Goal: Task Accomplishment & Management: Use online tool/utility

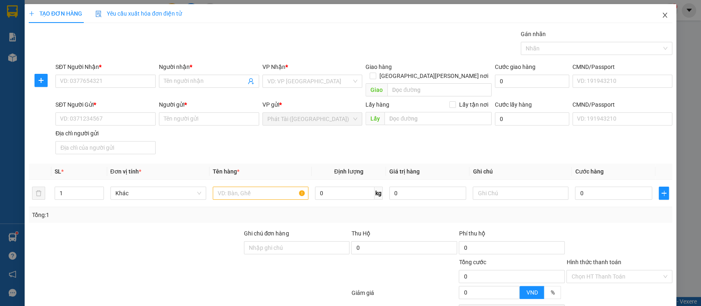
click at [661, 16] on icon "close" at bounding box center [664, 15] width 7 height 7
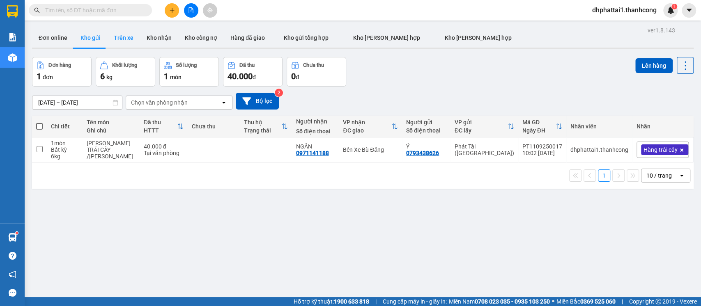
click at [125, 39] on button "Trên xe" at bounding box center [123, 38] width 33 height 20
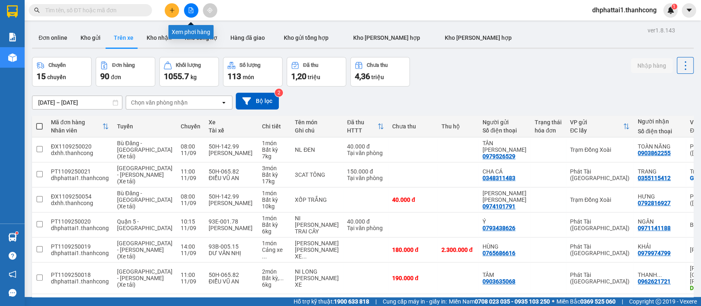
click at [188, 9] on icon "file-add" at bounding box center [191, 10] width 6 height 6
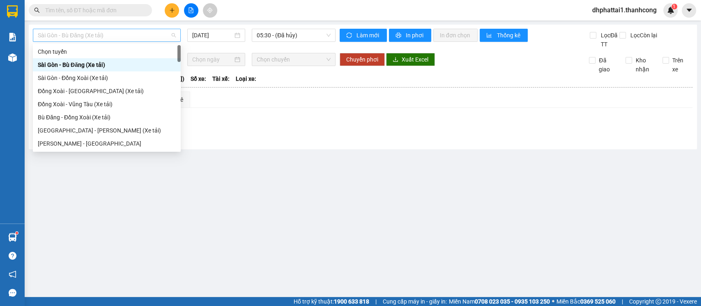
click at [174, 36] on span "Sài Gòn - Bù Đăng (Xe tải)" at bounding box center [107, 35] width 138 height 12
click at [94, 66] on div "Sài Gòn - Bù Đăng (Xe tải)" at bounding box center [107, 64] width 138 height 9
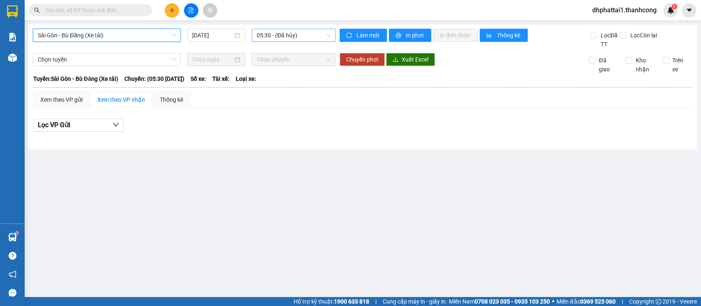
click at [281, 36] on span "05:30 - (Đã [PERSON_NAME])" at bounding box center [293, 35] width 73 height 12
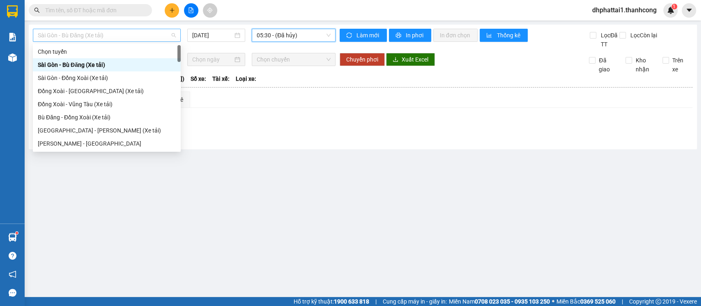
click at [105, 36] on span "Sài Gòn - Bù Đăng (Xe tải)" at bounding box center [107, 35] width 138 height 12
click at [93, 131] on div "[GEOGRAPHIC_DATA] - [PERSON_NAME] (Xe tải)" at bounding box center [107, 130] width 138 height 9
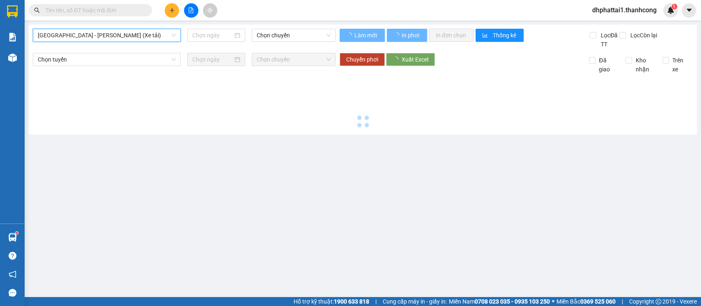
type input "[DATE]"
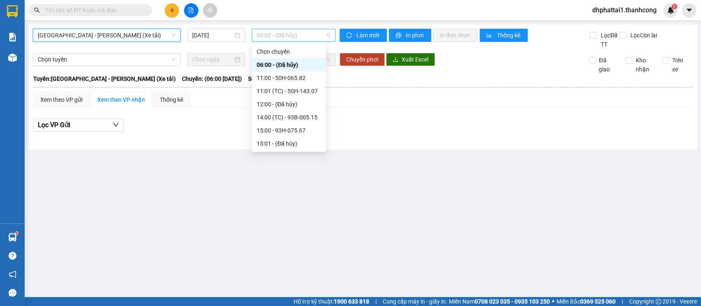
click at [266, 37] on span "06:00 - (Đã [PERSON_NAME])" at bounding box center [293, 35] width 73 height 12
click at [296, 82] on div "11:00 - 50H-065.82" at bounding box center [289, 77] width 64 height 9
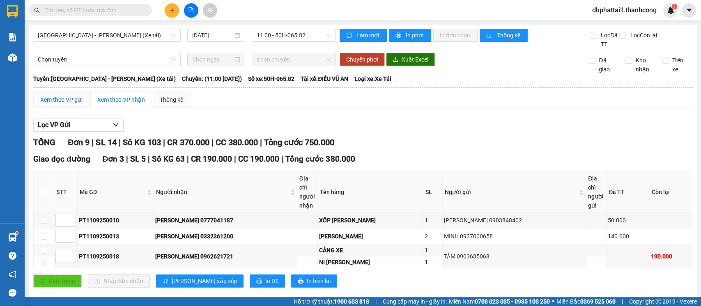
click at [72, 100] on div "Xem theo VP gửi" at bounding box center [61, 99] width 42 height 9
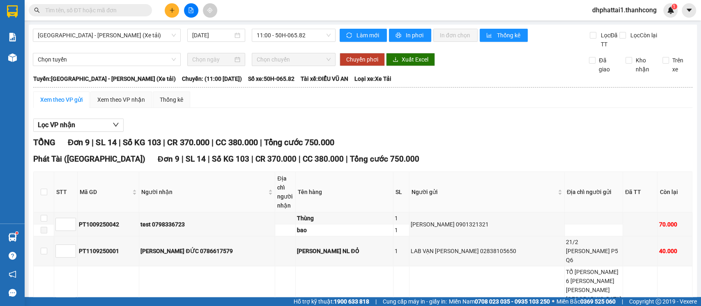
scroll to position [55, 0]
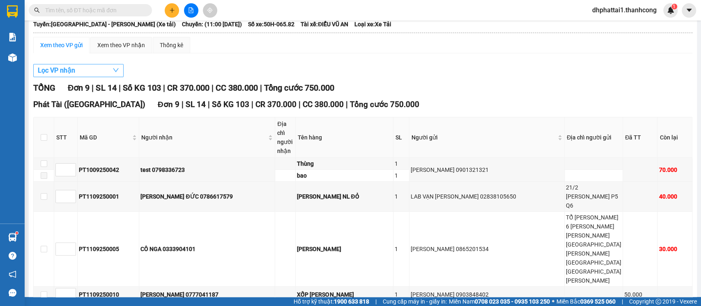
click at [108, 73] on button "Lọc VP nhận" at bounding box center [78, 70] width 90 height 13
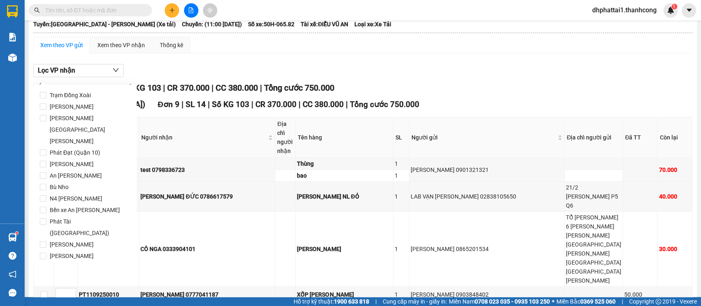
click at [164, 63] on div "Lọc VP [PERSON_NAME] Đơn 9 | SL 14 | Số KG 103 | CR 370.000 | CC 380.000 | [PER…" at bounding box center [362, 240] width 659 height 360
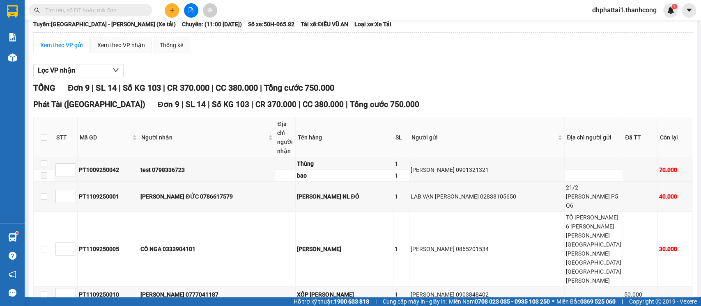
click at [242, 51] on div "Xem theo VP gửi Xem theo [PERSON_NAME] Thống kê" at bounding box center [362, 45] width 659 height 16
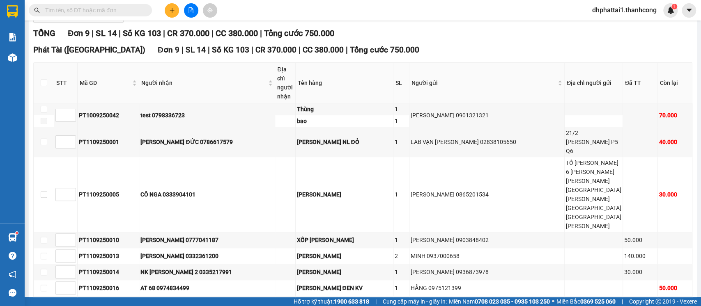
scroll to position [0, 0]
